Goal: Transaction & Acquisition: Purchase product/service

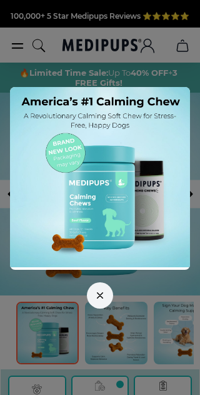
click at [137, 276] on div at bounding box center [100, 197] width 180 height 221
click at [105, 295] on button "button" at bounding box center [100, 295] width 26 height 26
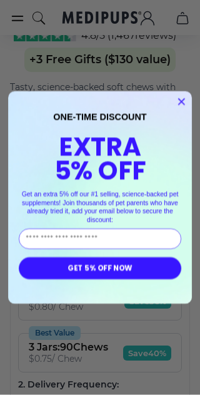
scroll to position [423, 0]
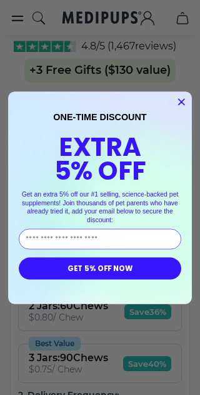
click at [155, 258] on button "GET 5% OFF NOW" at bounding box center [100, 268] width 163 height 22
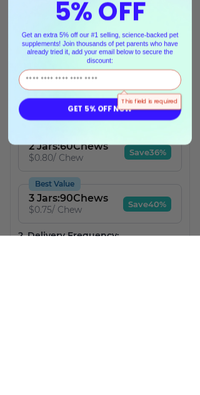
click at [110, 228] on input "Enter Your Email Address" at bounding box center [100, 238] width 163 height 21
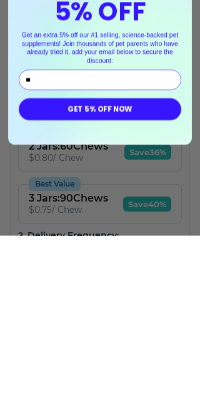
type input "***"
type input "**********"
click at [106, 257] on button "GET 5% OFF NOW" at bounding box center [100, 268] width 163 height 22
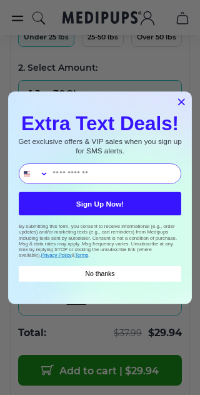
click at [131, 170] on input "Phone Number" at bounding box center [115, 172] width 133 height 19
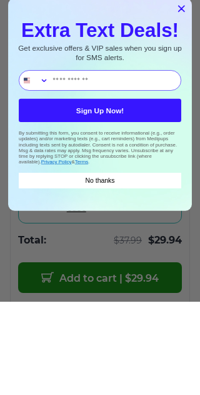
type input "**********"
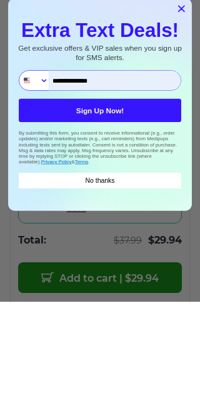
scroll to position [675, 0]
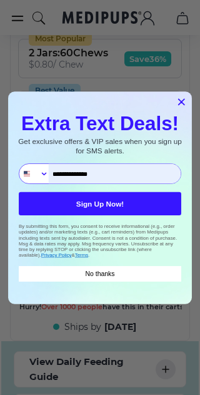
click at [185, 106] on circle "Close dialog" at bounding box center [181, 102] width 14 height 14
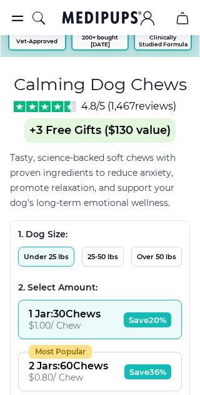
scroll to position [363, 0]
click at [61, 263] on button "Under 25 lbs" at bounding box center [46, 256] width 56 height 20
click at [105, 256] on button "25-50 lbs" at bounding box center [103, 256] width 42 height 20
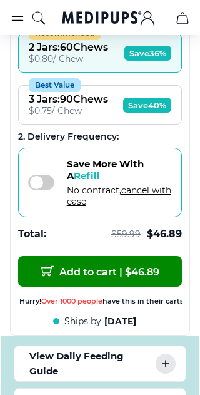
scroll to position [681, 0]
